Goal: Download file/media

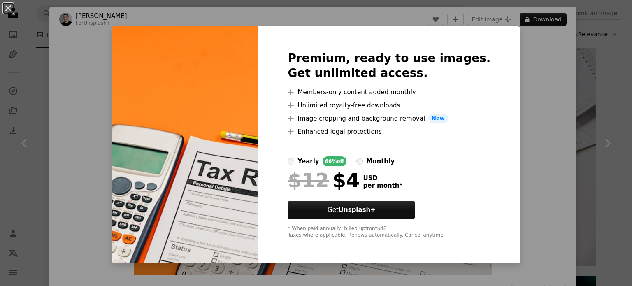
scroll to position [50, 0]
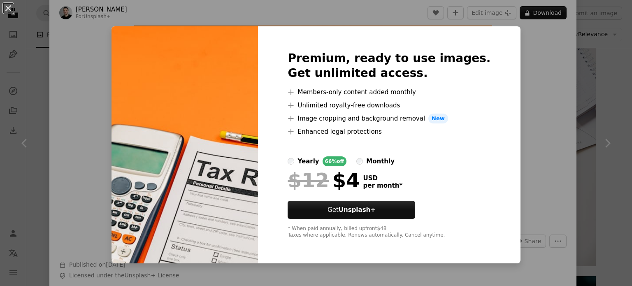
click at [107, 46] on div "An X shape Premium, ready to use images. Get unlimited access. A plus sign Memb…" at bounding box center [316, 143] width 632 height 286
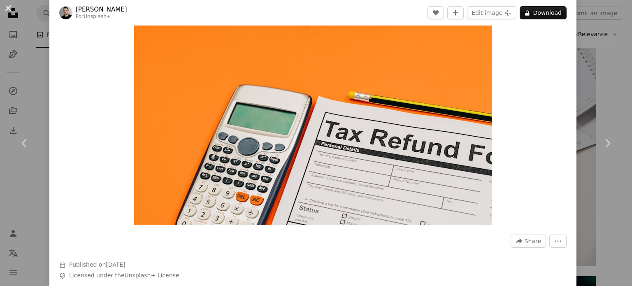
click at [9, 12] on button "An X shape" at bounding box center [8, 8] width 10 height 10
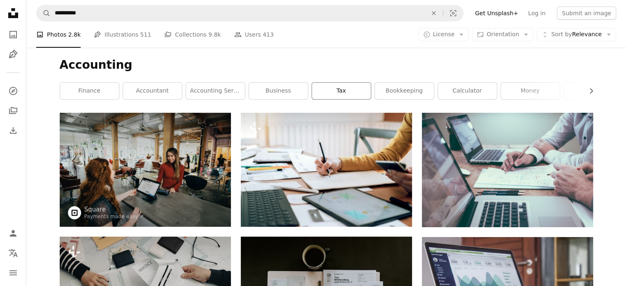
click at [341, 84] on link "tax" at bounding box center [341, 91] width 59 height 16
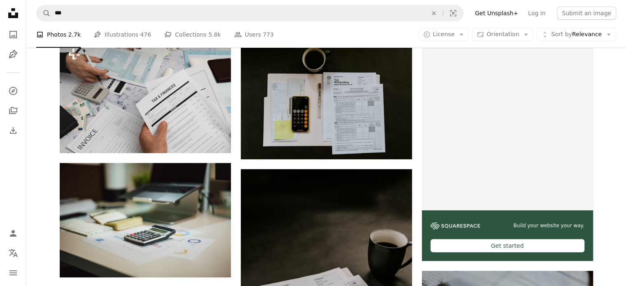
scroll to position [165, 0]
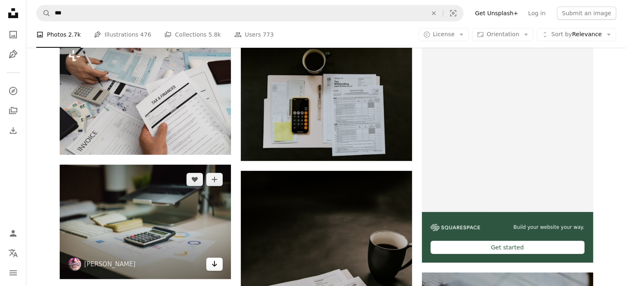
click at [216, 268] on icon "Arrow pointing down" at bounding box center [214, 264] width 7 height 10
